Goal: Check status: Check status

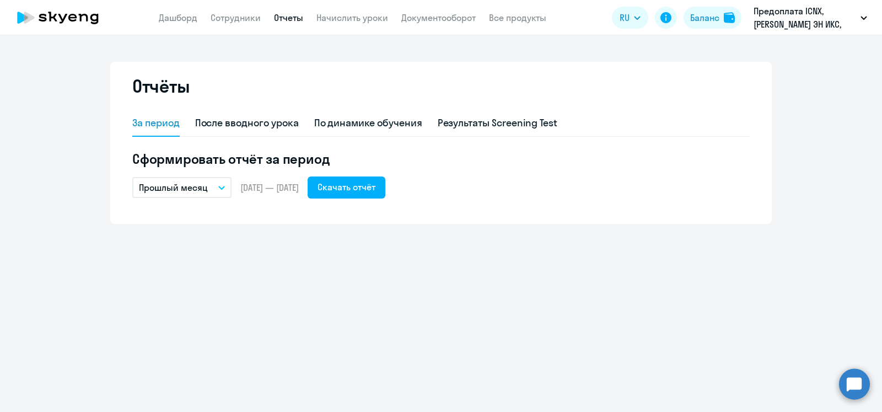
click at [725, 347] on div "Отчёты За период После вводного урока По динамике обучения Результаты Screening…" at bounding box center [441, 223] width 882 height 377
click at [711, 10] on button "Баланс" at bounding box center [713, 18] width 58 height 22
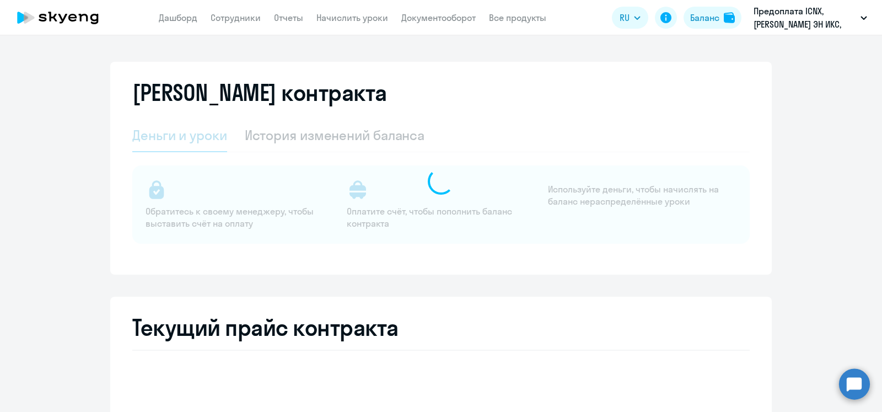
select select "english_adult_not_native_speaker"
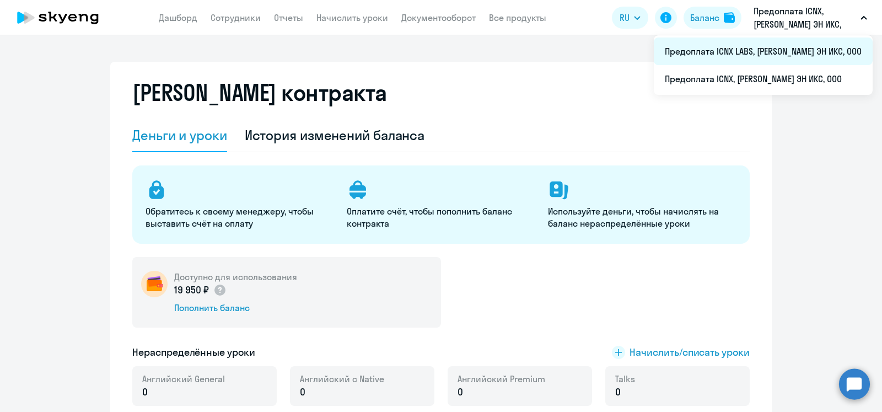
click at [770, 47] on li "Предоплата ICNX LABS, [PERSON_NAME] ЭН ИКС, ООО" at bounding box center [763, 51] width 219 height 28
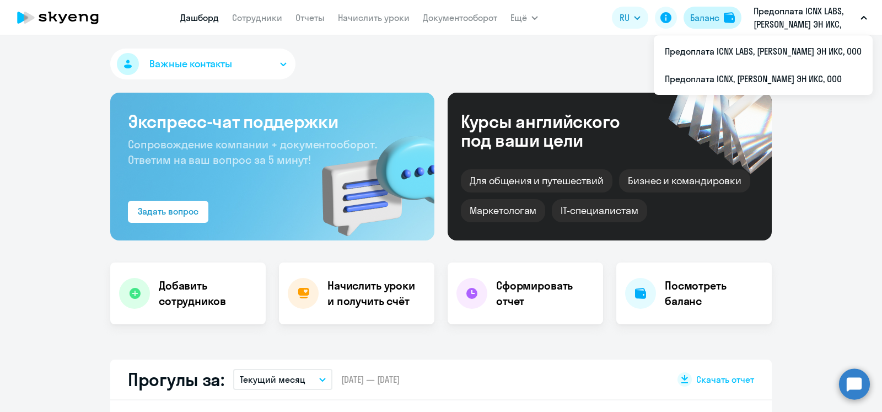
click at [717, 15] on div "Баланс" at bounding box center [704, 17] width 29 height 13
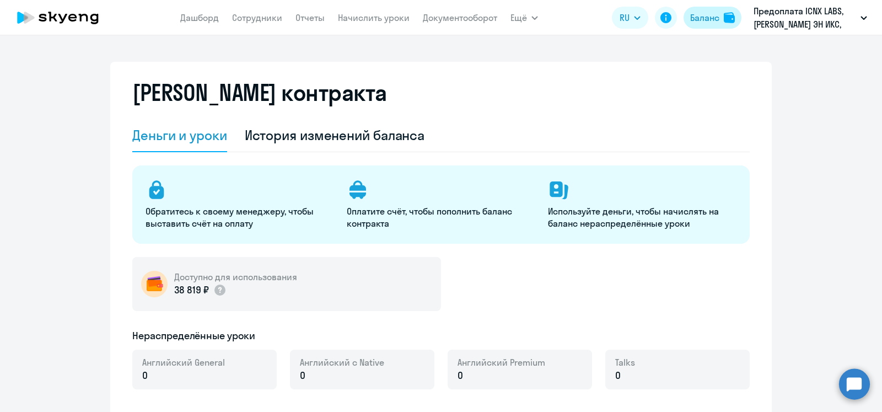
select select "english_adult_not_native_speaker"
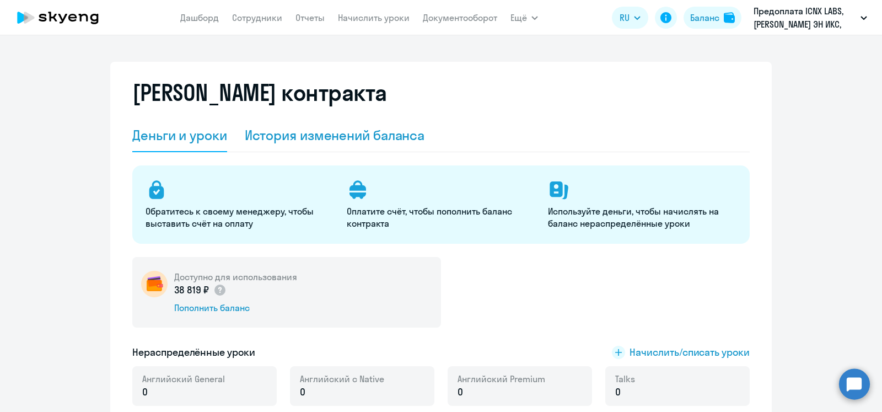
click at [381, 132] on div "История изменений баланса" at bounding box center [335, 135] width 180 height 18
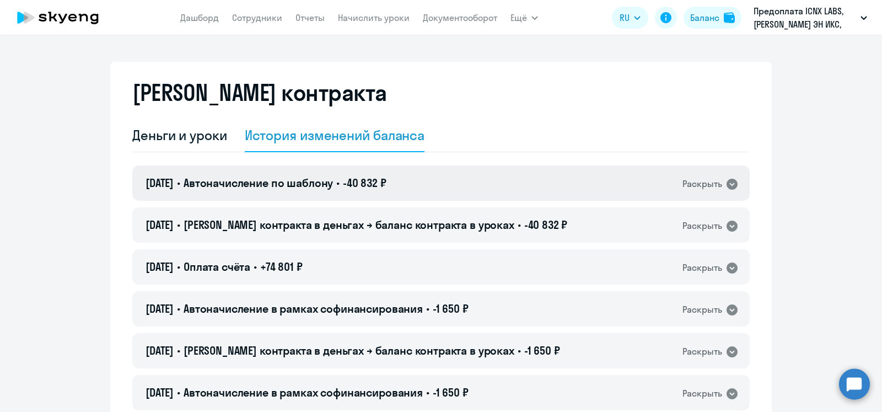
scroll to position [69, 0]
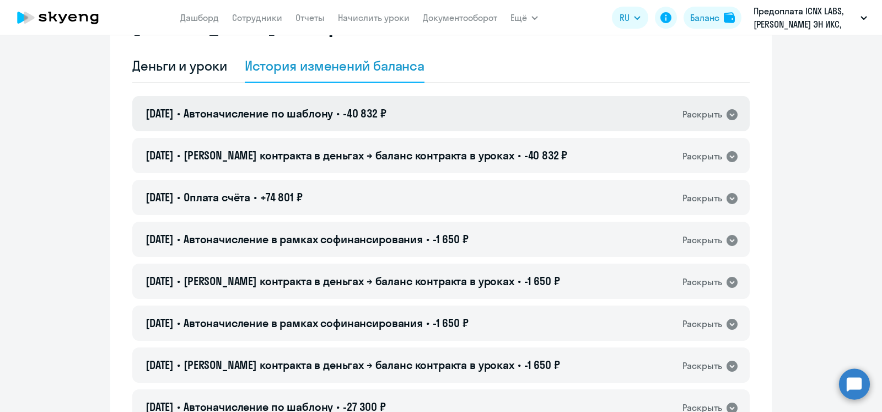
click at [731, 111] on icon at bounding box center [732, 114] width 11 height 11
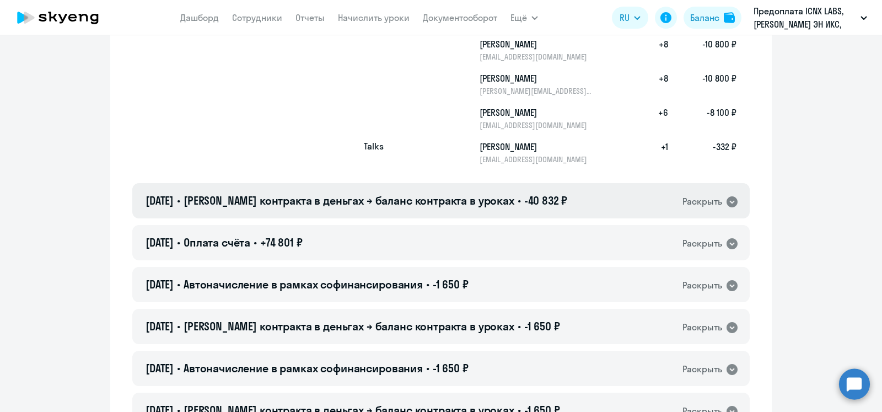
scroll to position [139, 0]
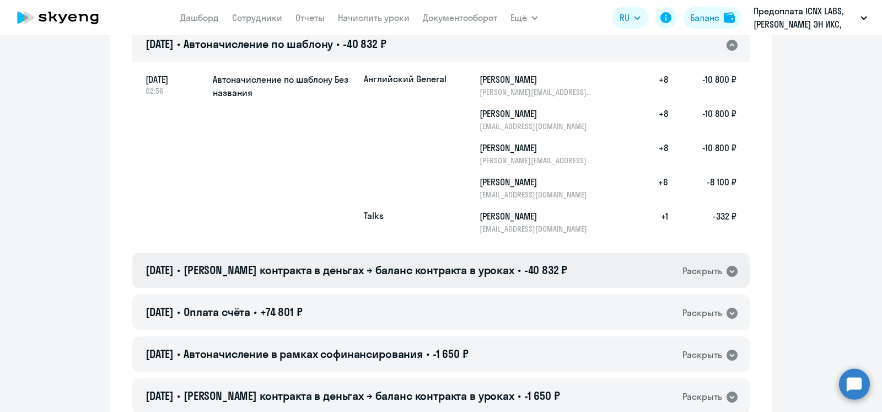
click at [728, 269] on icon at bounding box center [732, 271] width 11 height 11
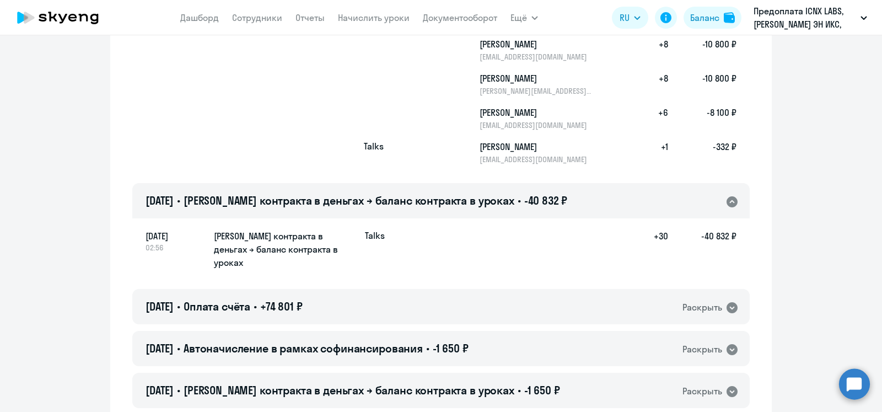
scroll to position [0, 0]
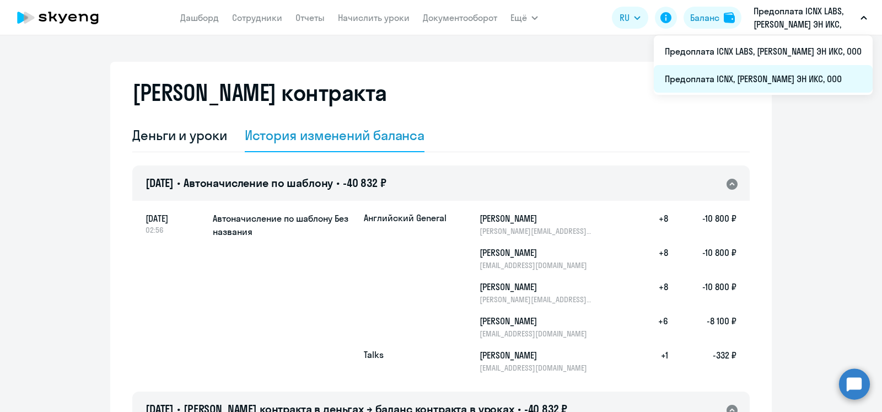
click at [788, 79] on li "Предоплата ICNX, [PERSON_NAME] ЭН ИКС, ООО" at bounding box center [763, 79] width 219 height 28
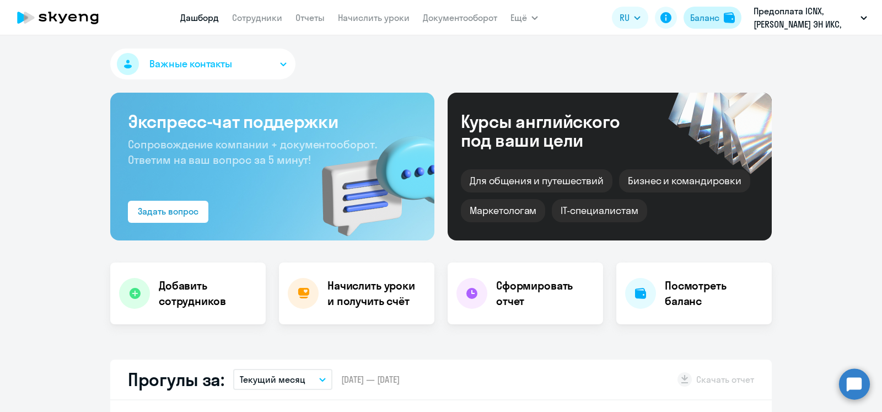
drag, startPoint x: 710, startPoint y: 16, endPoint x: 724, endPoint y: 14, distance: 14.4
click at [710, 15] on div "Баланс" at bounding box center [704, 17] width 29 height 13
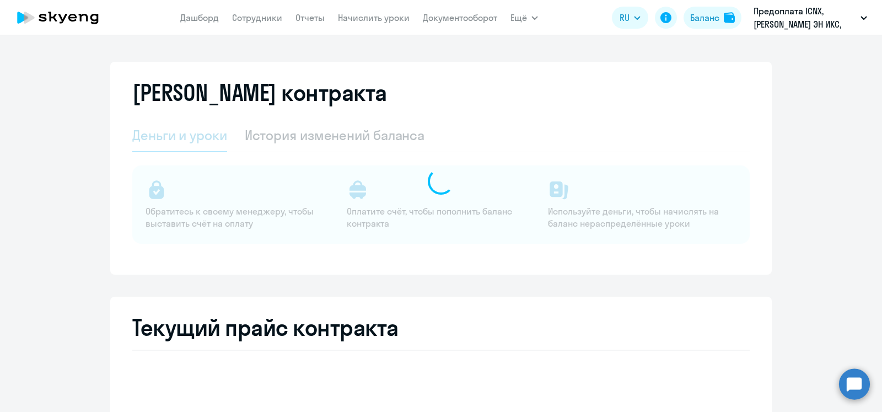
select select "english_adult_not_native_speaker"
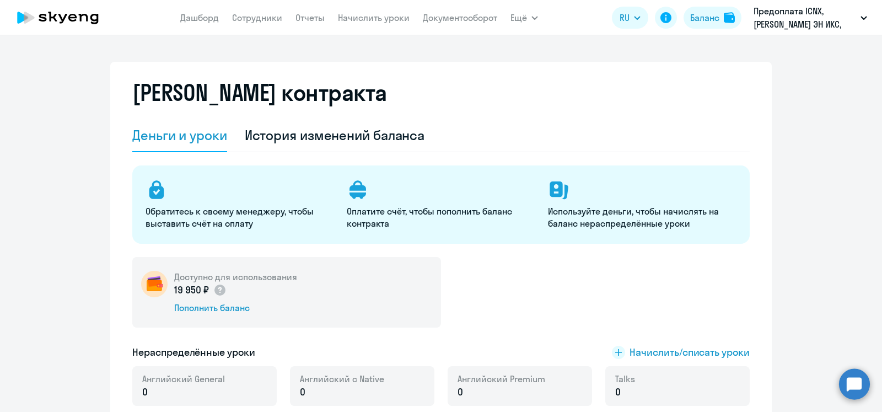
drag, startPoint x: 332, startPoint y: 128, endPoint x: 410, endPoint y: 110, distance: 79.7
click at [332, 128] on div "История изменений баланса" at bounding box center [335, 135] width 180 height 18
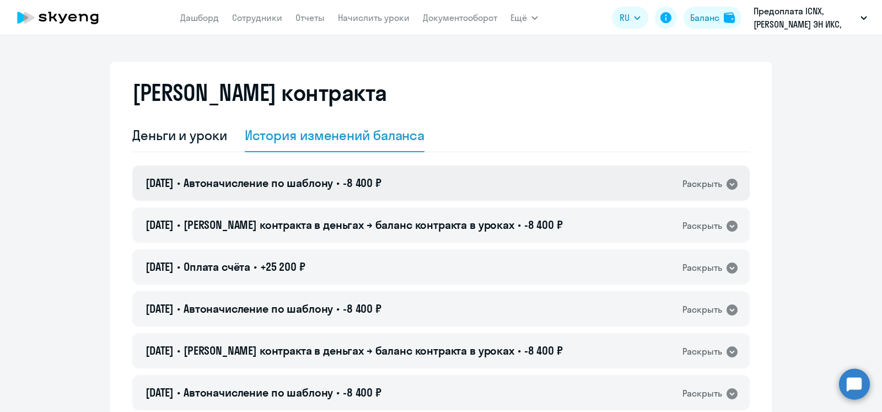
click at [727, 185] on icon at bounding box center [732, 184] width 11 height 11
